Goal: Book appointment/travel/reservation

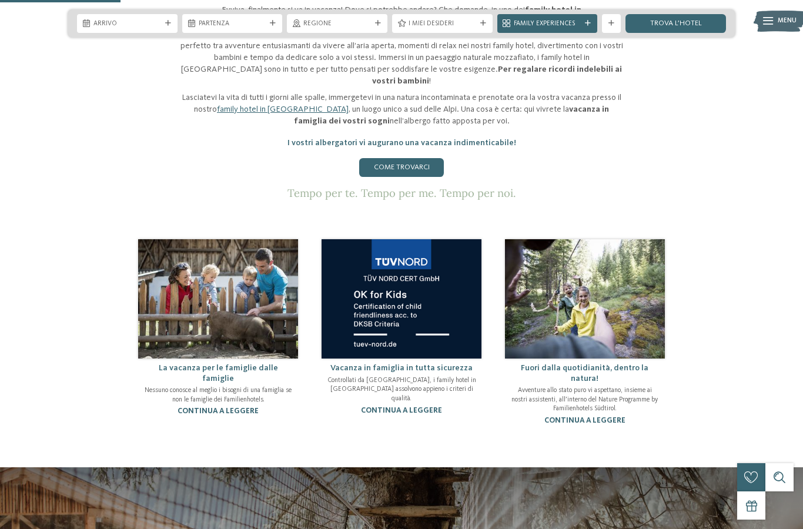
scroll to position [647, 0]
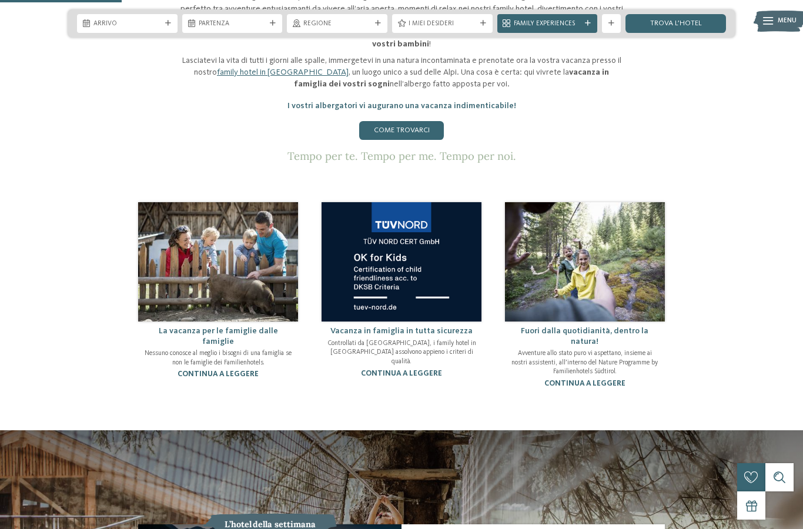
click at [710, 28] on link "trova l’hotel" at bounding box center [676, 23] width 101 height 19
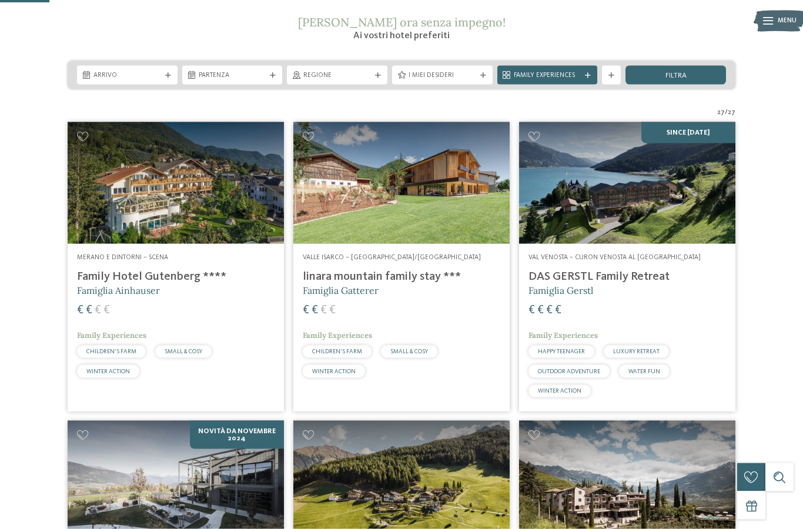
scroll to position [182, 0]
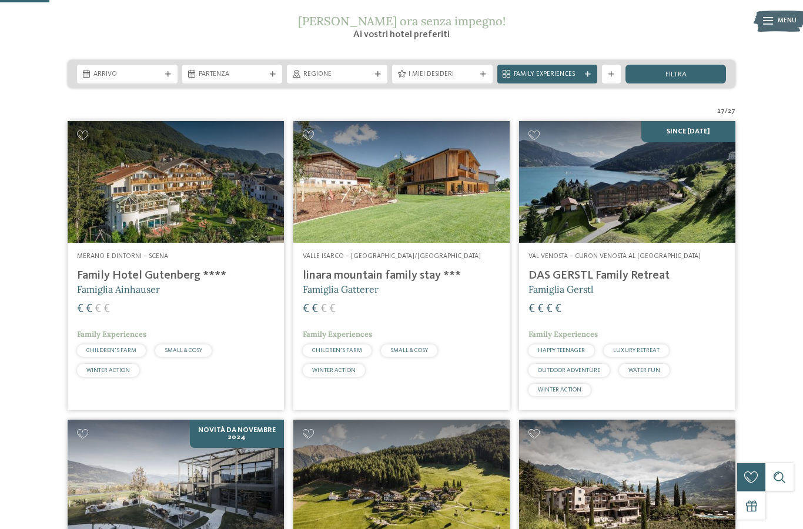
click at [132, 181] on img at bounding box center [176, 182] width 216 height 122
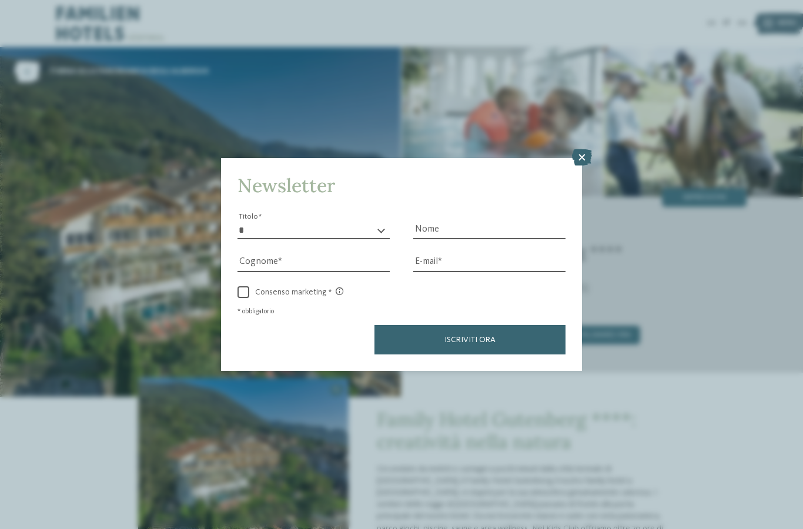
click at [577, 149] on icon at bounding box center [582, 157] width 20 height 16
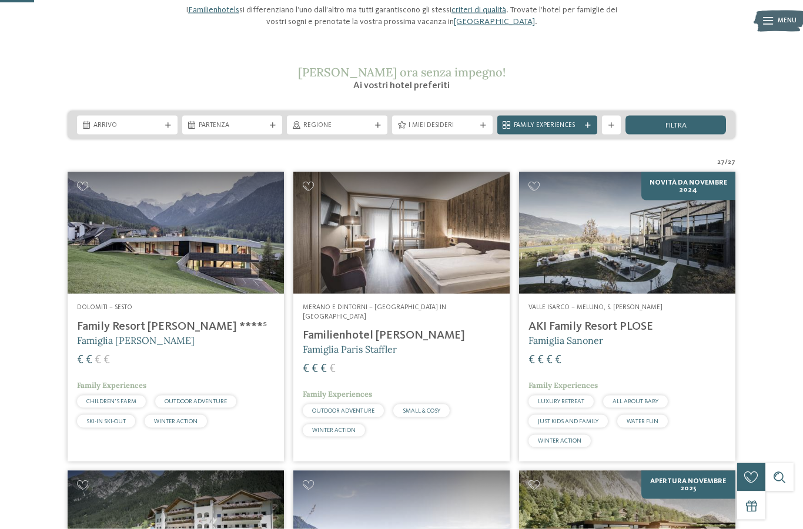
scroll to position [131, 0]
click at [422, 251] on img at bounding box center [401, 233] width 216 height 122
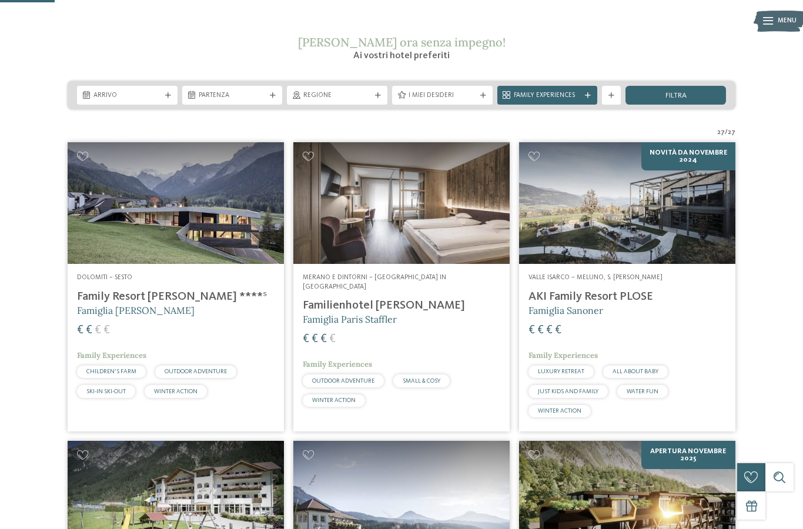
scroll to position [200, 0]
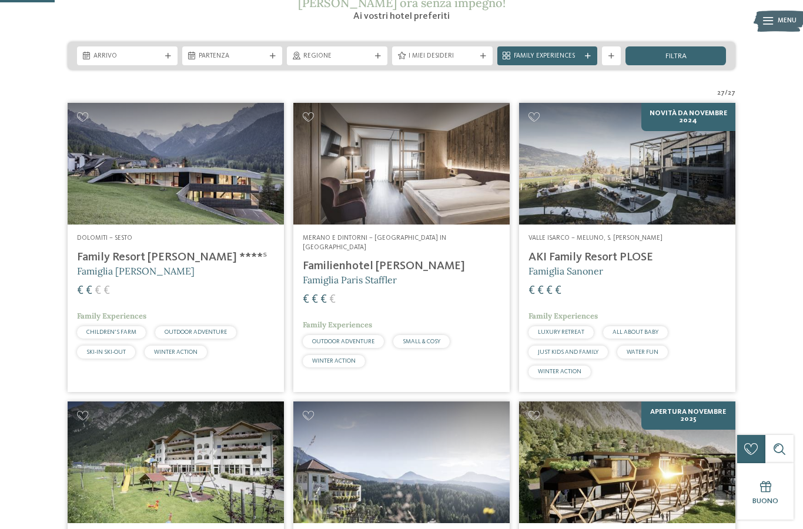
click at [470, 54] on span "I miei desideri" at bounding box center [443, 56] width 68 height 9
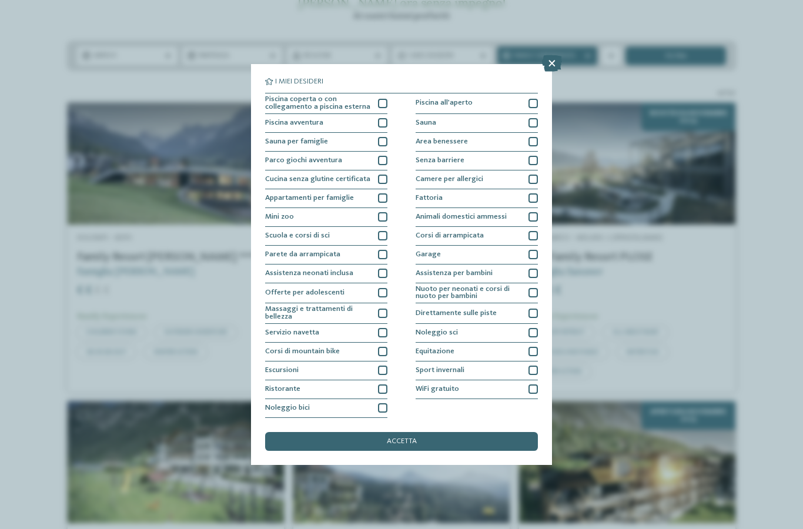
scroll to position [0, 0]
click at [520, 114] on div "Sauna" at bounding box center [477, 123] width 122 height 19
click at [464, 432] on div "accetta" at bounding box center [401, 441] width 273 height 19
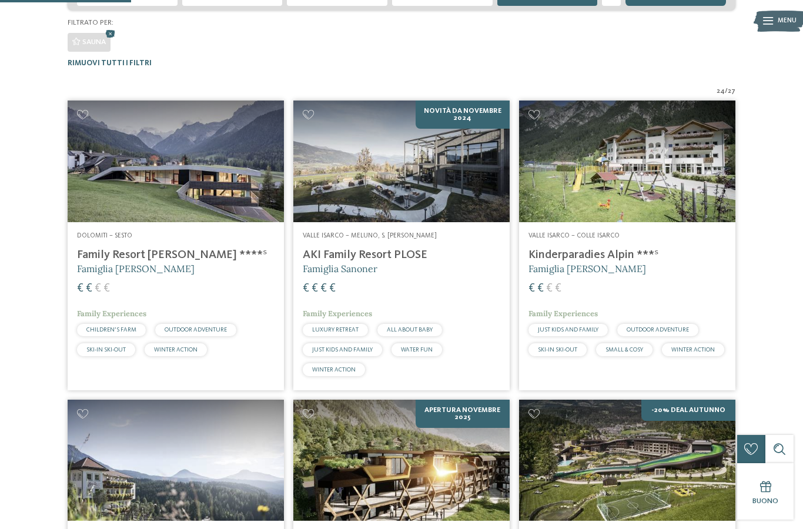
click at [389, 400] on img at bounding box center [401, 461] width 216 height 122
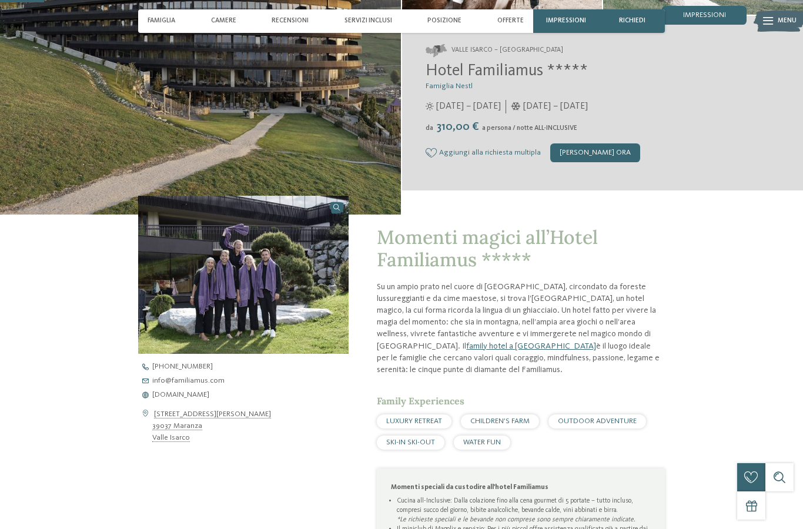
scroll to position [172, 0]
